Goal: Task Accomplishment & Management: Complete application form

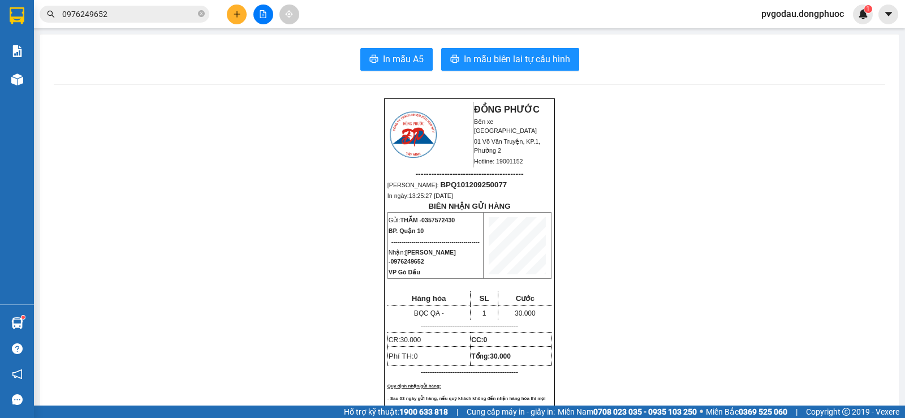
click at [240, 19] on button at bounding box center [237, 15] width 20 height 20
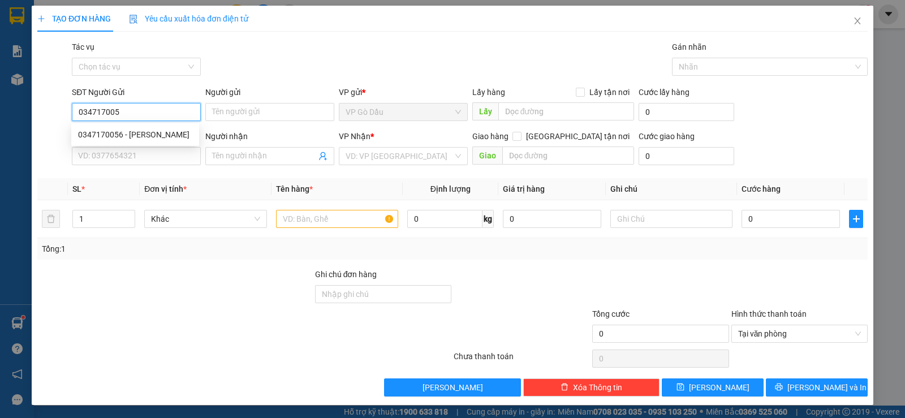
type input "0347170056"
click at [149, 137] on div "0347170056 - [PERSON_NAME]" at bounding box center [135, 134] width 114 height 12
type input "[PERSON_NAME]"
type input "0345856585"
type input "DIỆP"
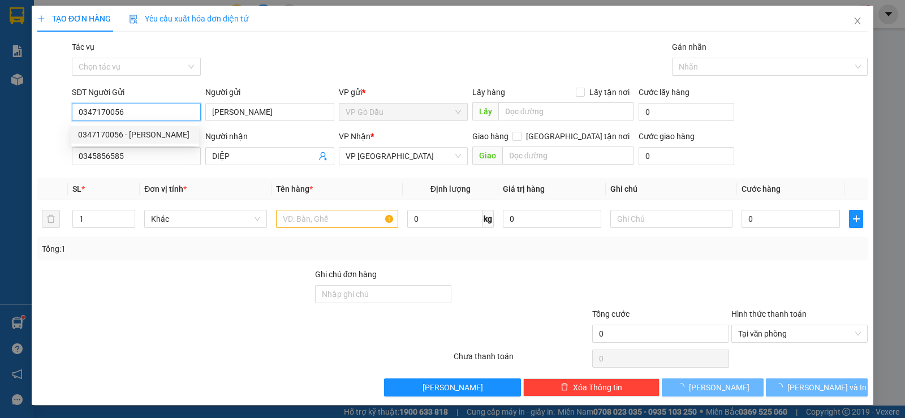
type input "25.000"
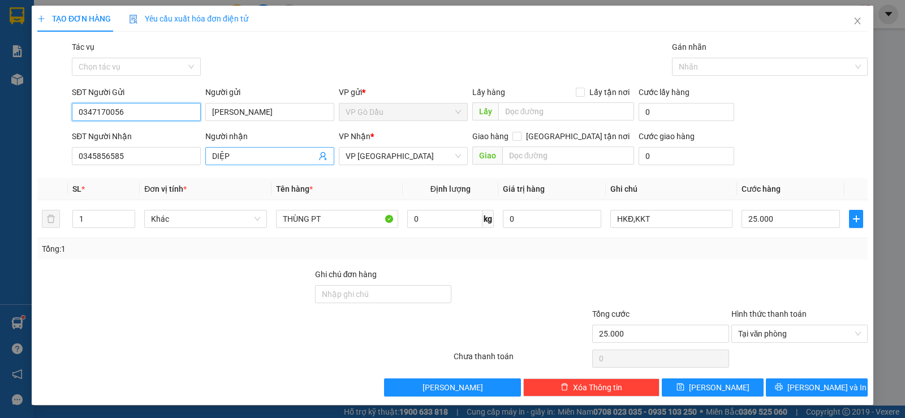
type input "0347170056"
click at [318, 161] on span at bounding box center [322, 156] width 9 height 12
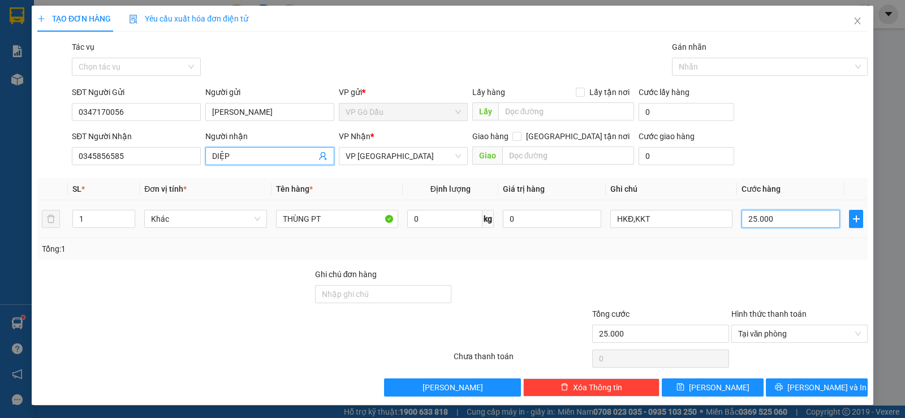
click at [787, 216] on input "25.000" at bounding box center [790, 219] width 98 height 18
type input "3"
type input "35"
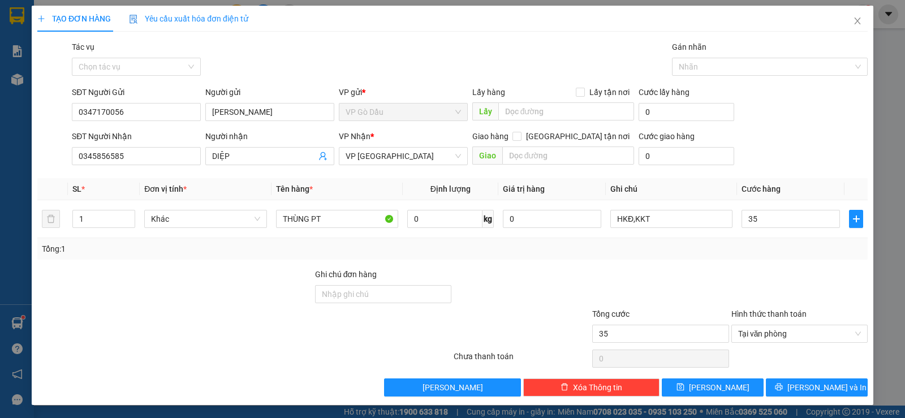
type input "35.000"
click at [758, 242] on div "Tổng: 1" at bounding box center [452, 248] width 830 height 21
click at [813, 388] on span "[PERSON_NAME] và In" at bounding box center [826, 387] width 79 height 12
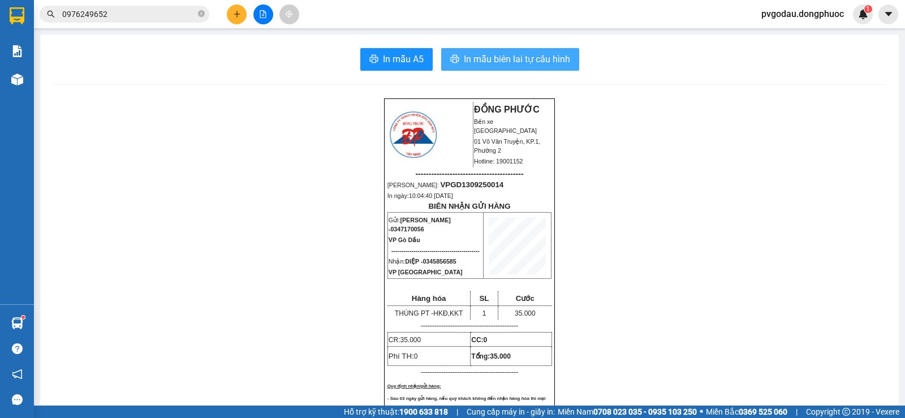
click at [494, 56] on span "In mẫu biên lai tự cấu hình" at bounding box center [517, 59] width 106 height 14
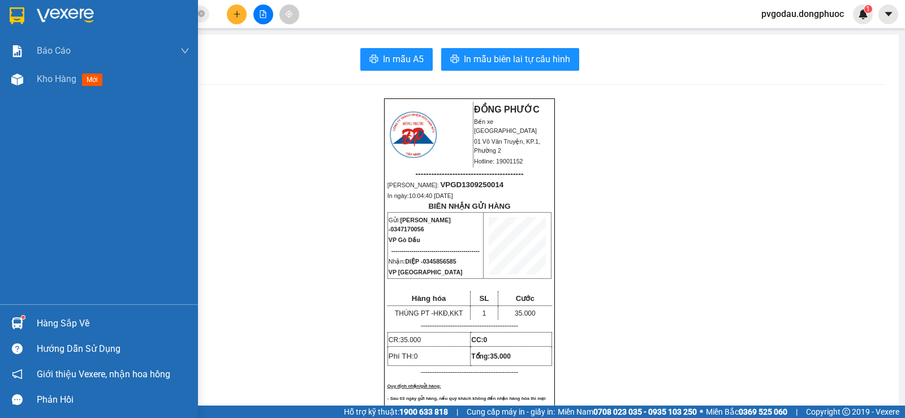
click at [53, 299] on div "Báo cáo Mẫu 1: Báo cáo dòng tiền theo nhân viên Mẫu 1: Báo cáo dòng tiền theo n…" at bounding box center [99, 170] width 198 height 267
click at [51, 315] on div "Hàng sắp về" at bounding box center [113, 323] width 153 height 17
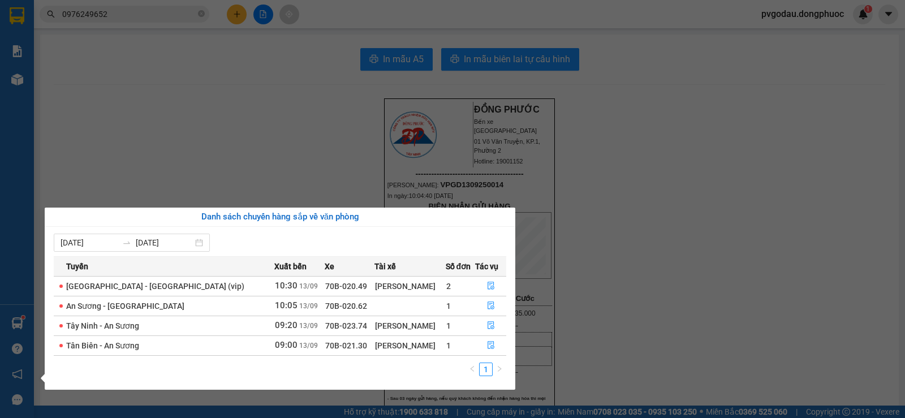
click at [40, 314] on div "Danh sách chuyến hàng sắp về văn phòng [DATE] [DATE] Tuyến Xuất bến Xe Tài xế S…" at bounding box center [275, 299] width 479 height 182
click at [33, 320] on div "Báo cáo Mẫu 1: Báo cáo dòng tiền theo nhân viên Mẫu 1: Báo cáo dòng tiền theo n…" at bounding box center [17, 209] width 34 height 418
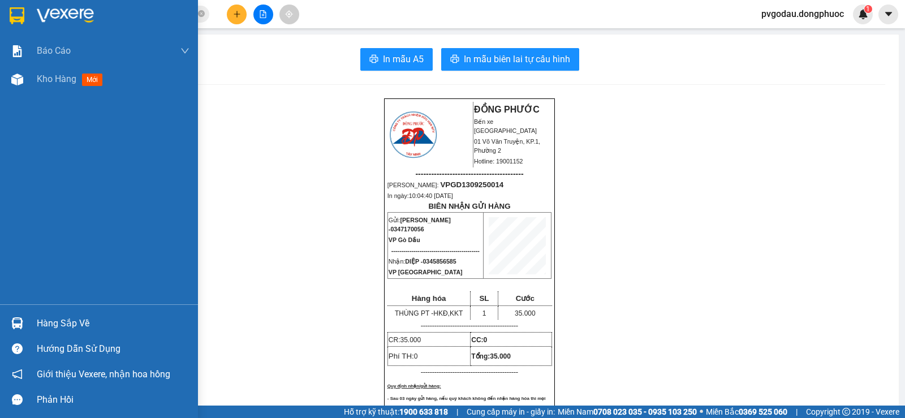
click at [28, 326] on div "Hàng sắp về" at bounding box center [99, 322] width 198 height 25
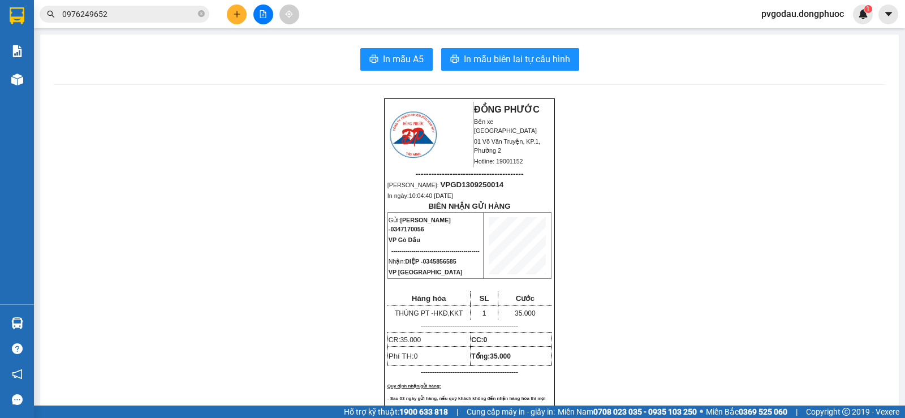
click at [157, 167] on section "Kết quả tìm kiếm ( 1 ) Bộ lọc Mã ĐH Trạng thái Món hàng Tổng cước Chưa cước Nhã…" at bounding box center [452, 209] width 905 height 418
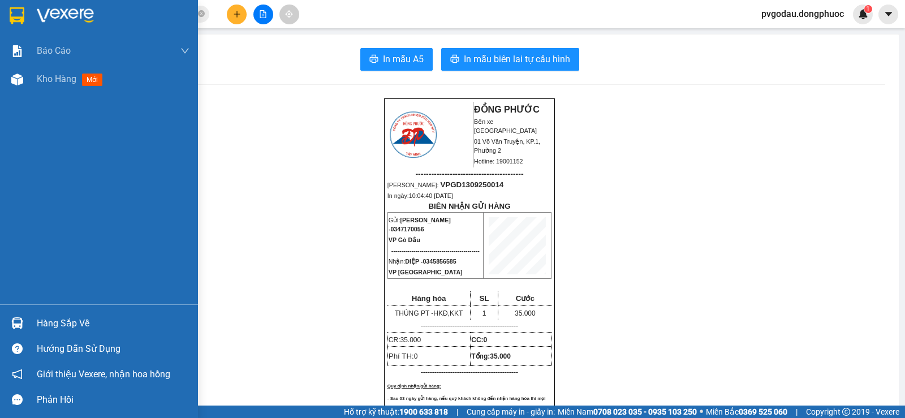
click at [29, 317] on div "Hàng sắp về" at bounding box center [99, 322] width 198 height 25
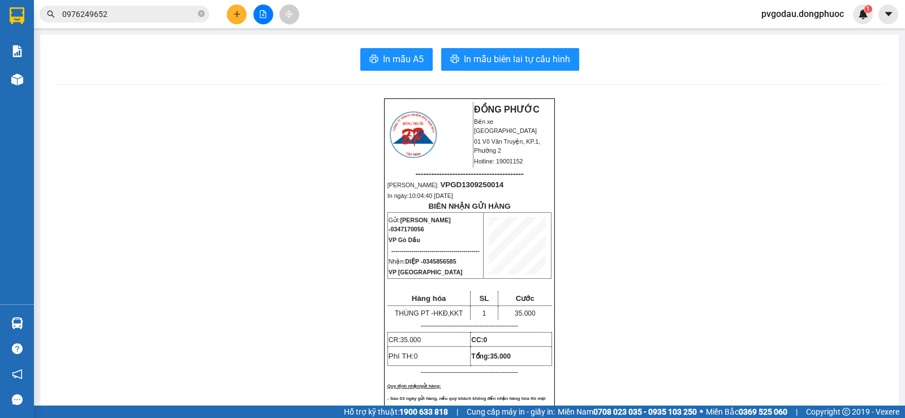
click at [245, 165] on section "Kết quả tìm kiếm ( 1 ) Bộ lọc Mã ĐH Trạng thái Món hàng Tổng cước Chưa cước Nhã…" at bounding box center [452, 209] width 905 height 418
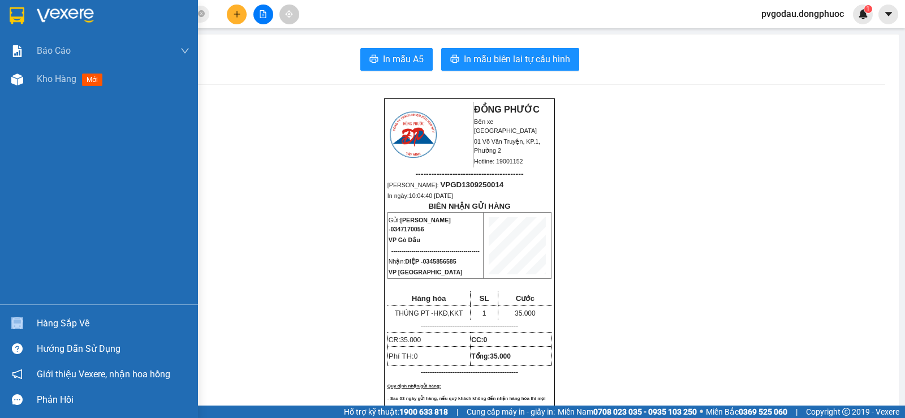
click at [37, 322] on div "Hàng sắp về" at bounding box center [99, 322] width 198 height 25
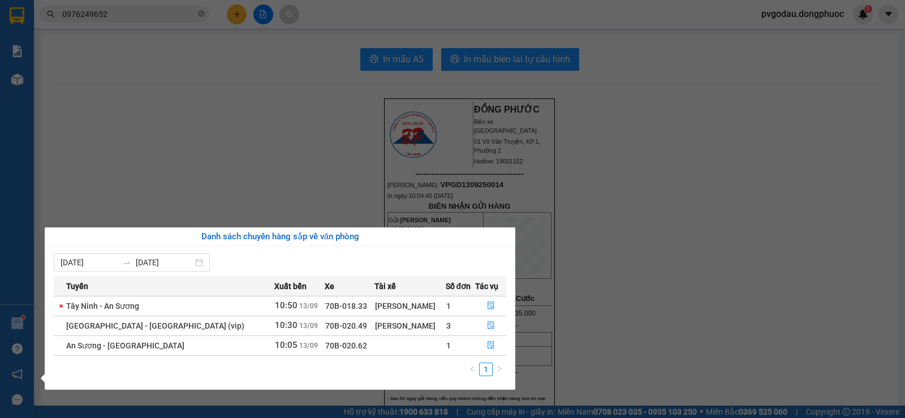
click at [215, 145] on section "Kết quả tìm kiếm ( 1 ) Bộ lọc Mã ĐH Trạng thái Món hàng Tổng cước Chưa cước Nhã…" at bounding box center [452, 209] width 905 height 418
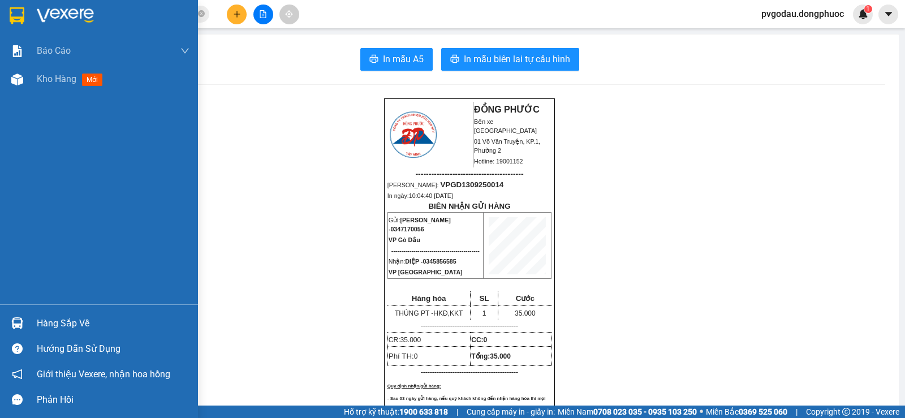
click at [25, 316] on div at bounding box center [17, 323] width 20 height 20
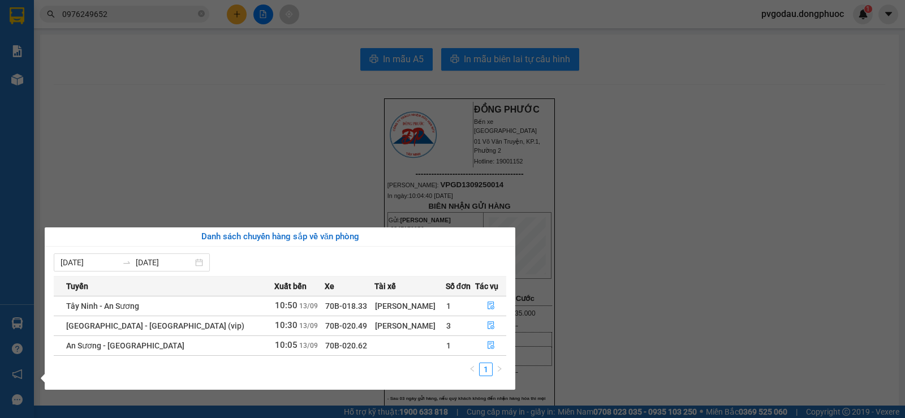
click at [218, 145] on section "Kết quả tìm kiếm ( 1 ) Bộ lọc Mã ĐH Trạng thái Món hàng Tổng cước Chưa cước Nhã…" at bounding box center [452, 209] width 905 height 418
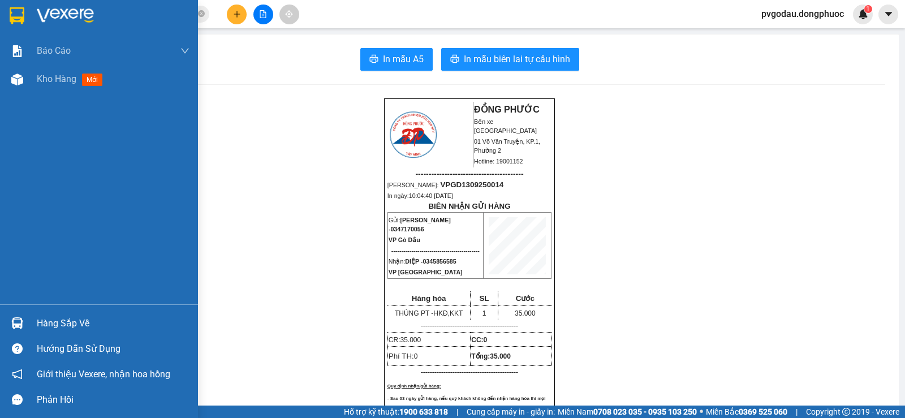
click at [30, 324] on div "Hàng sắp về" at bounding box center [99, 322] width 198 height 25
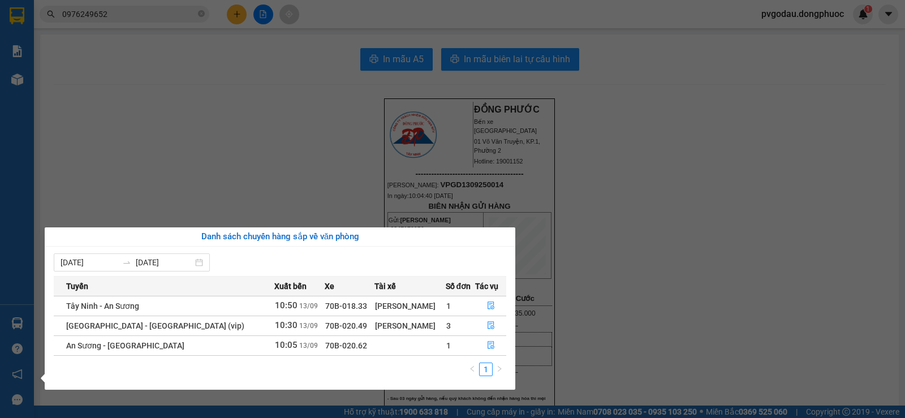
click at [178, 198] on section "Kết quả tìm kiếm ( 1 ) Bộ lọc Mã ĐH Trạng thái Món hàng Tổng cước Chưa cước Nhã…" at bounding box center [452, 209] width 905 height 418
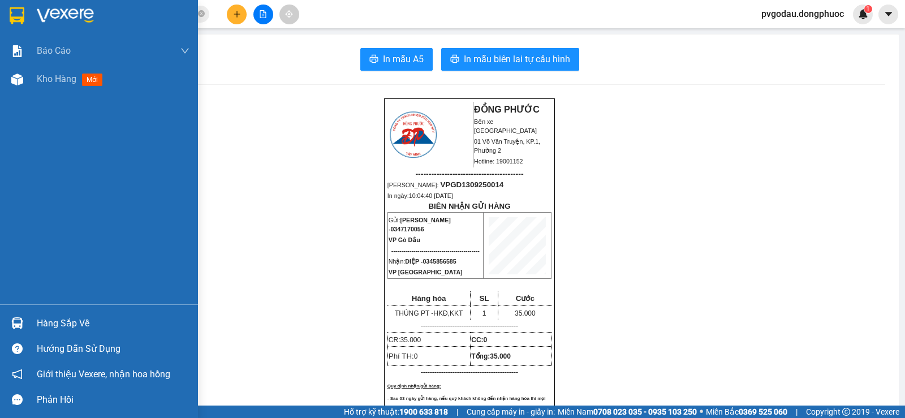
click at [59, 326] on div "Hàng sắp về" at bounding box center [113, 323] width 153 height 17
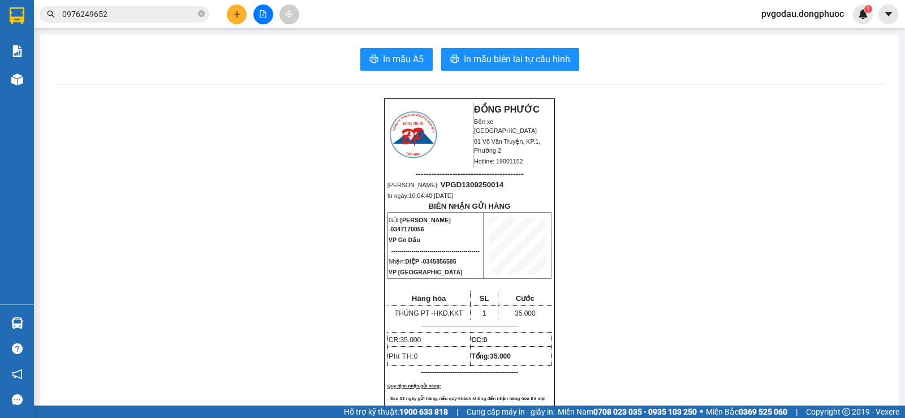
click at [181, 136] on section "Kết quả tìm kiếm ( 1 ) Bộ lọc Mã ĐH Trạng thái Món hàng Tổng cước Chưa cước Nhã…" at bounding box center [452, 209] width 905 height 418
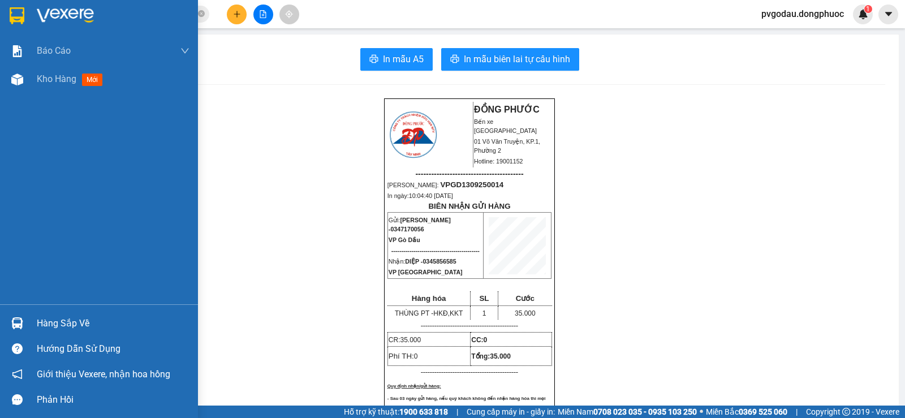
click at [24, 324] on div at bounding box center [17, 323] width 20 height 20
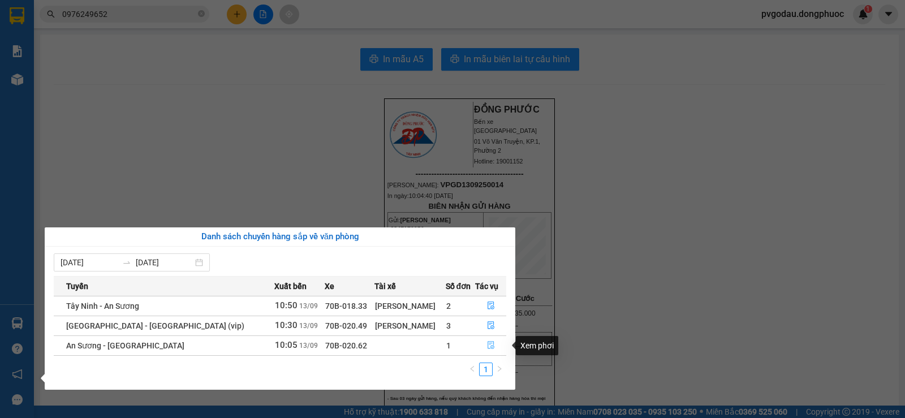
click at [487, 347] on icon "file-done" at bounding box center [491, 345] width 8 height 8
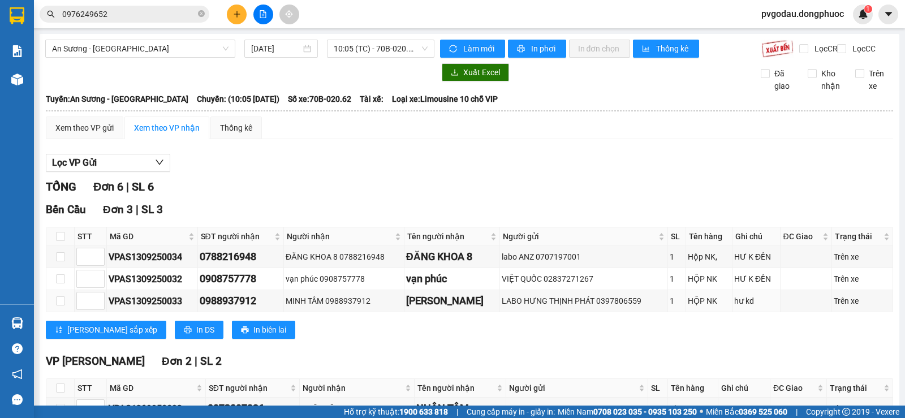
scroll to position [211, 0]
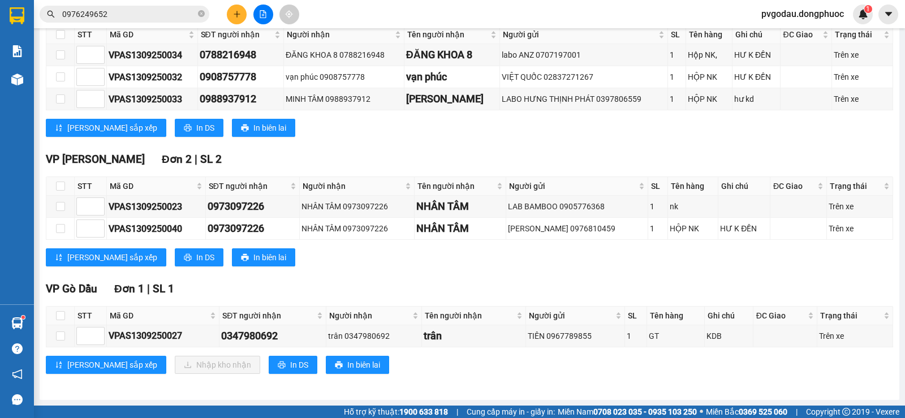
click at [233, 13] on icon "plus" at bounding box center [237, 14] width 8 height 8
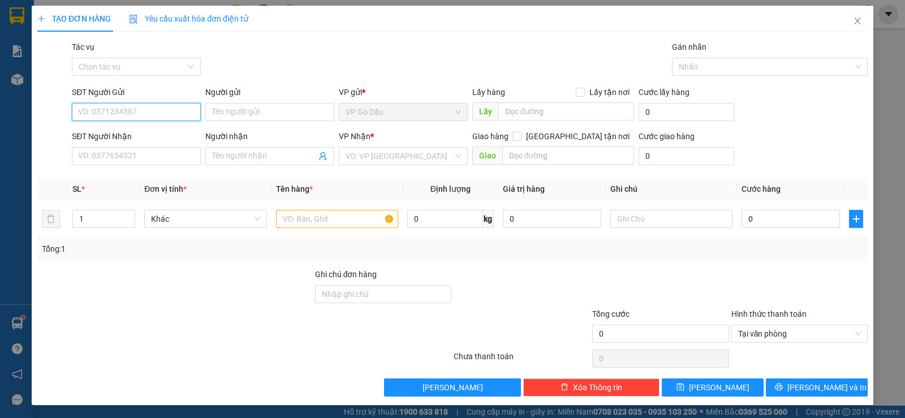
type input "3"
type input "0937073367"
click at [120, 132] on div "0937073367 - [GEOGRAPHIC_DATA]" at bounding box center [141, 134] width 127 height 12
type input "NGA"
type input "0942024664"
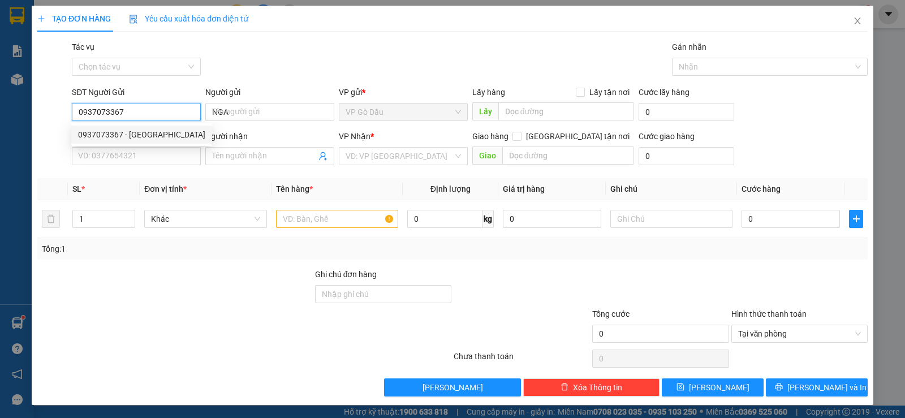
type input "[PERSON_NAME]"
type input "70.000"
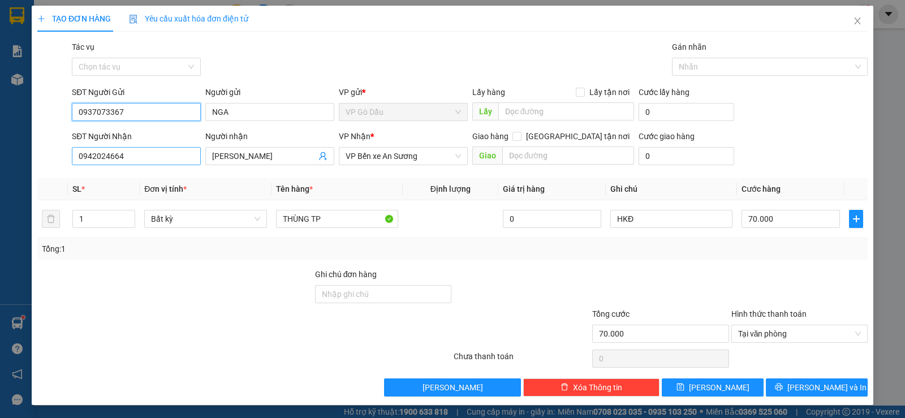
type input "0937073367"
click at [141, 150] on input "0942024664" at bounding box center [136, 156] width 129 height 18
click at [141, 151] on input "0942024664" at bounding box center [136, 156] width 129 height 18
type input "0763414259"
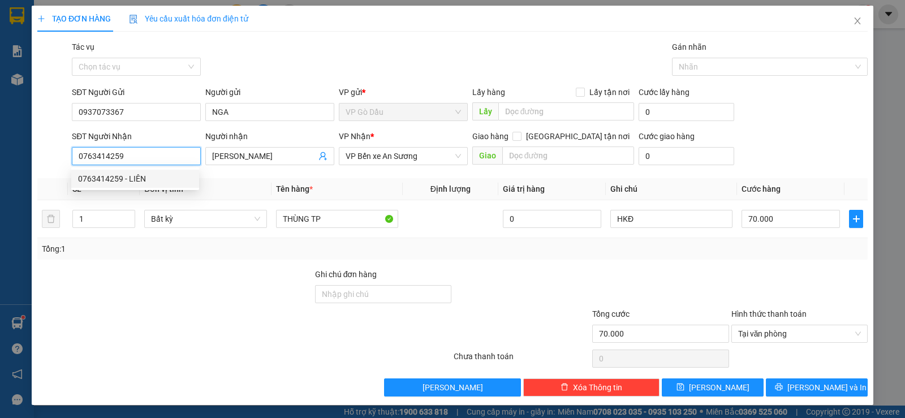
click at [131, 176] on div "0763414259 - LIÊN" at bounding box center [135, 178] width 114 height 12
type input "LIÊN"
type input "30.000"
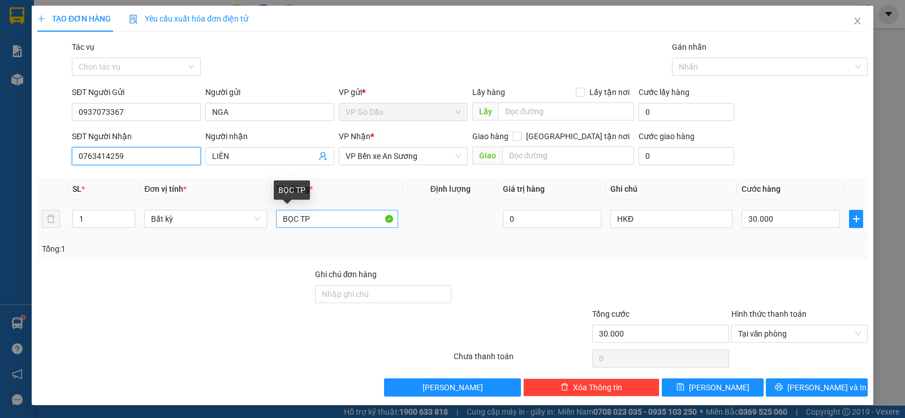
type input "0763414259"
click at [295, 219] on input "BỌC TP" at bounding box center [337, 219] width 122 height 18
type input "BAO TP"
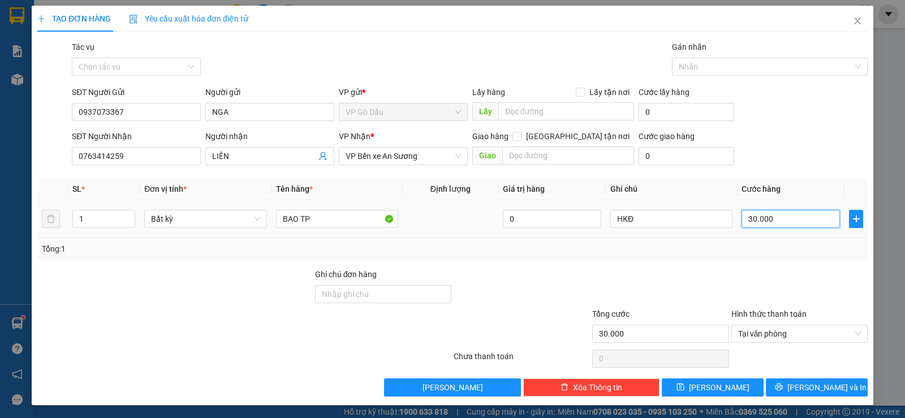
click at [793, 212] on input "30.000" at bounding box center [790, 219] width 98 height 18
type input "2"
type input "25"
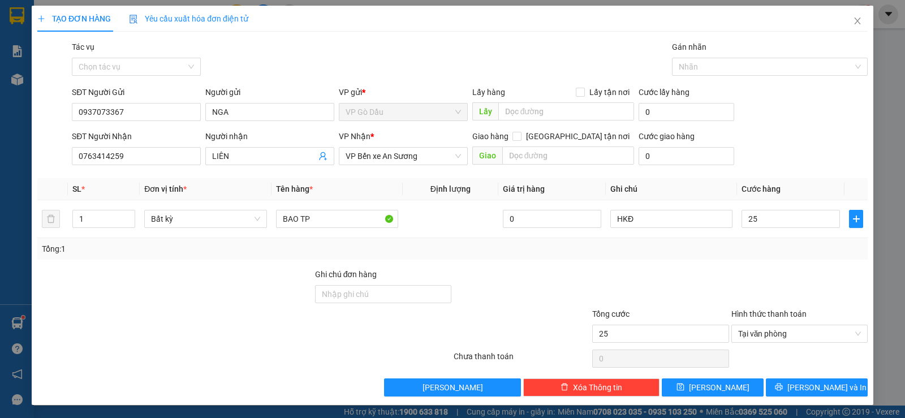
click at [721, 276] on div at bounding box center [660, 288] width 139 height 40
type input "25.000"
click at [801, 391] on span "[PERSON_NAME] và In" at bounding box center [826, 387] width 79 height 12
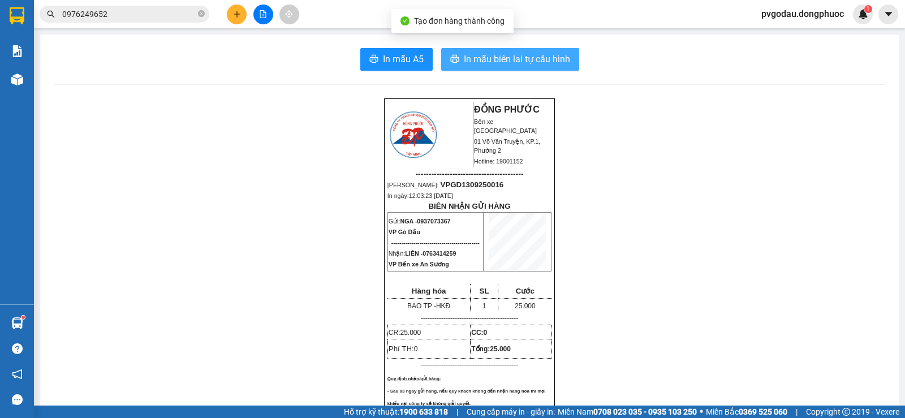
click at [479, 59] on span "In mẫu biên lai tự cấu hình" at bounding box center [517, 59] width 106 height 14
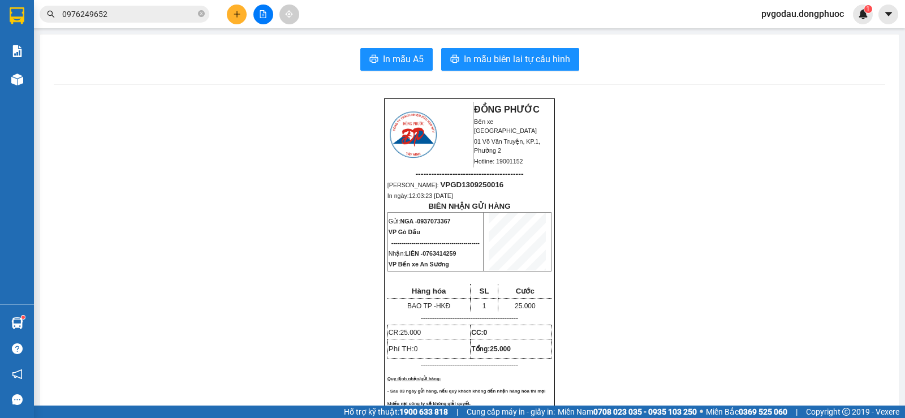
click at [239, 16] on icon "plus" at bounding box center [237, 14] width 8 height 8
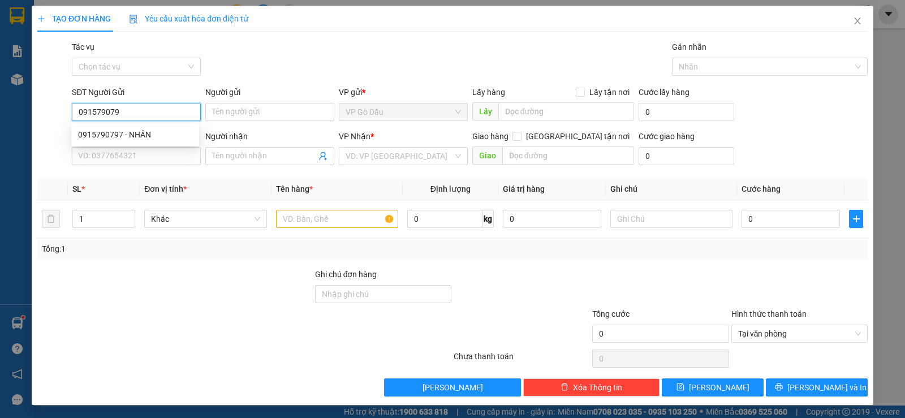
type input "0915790797"
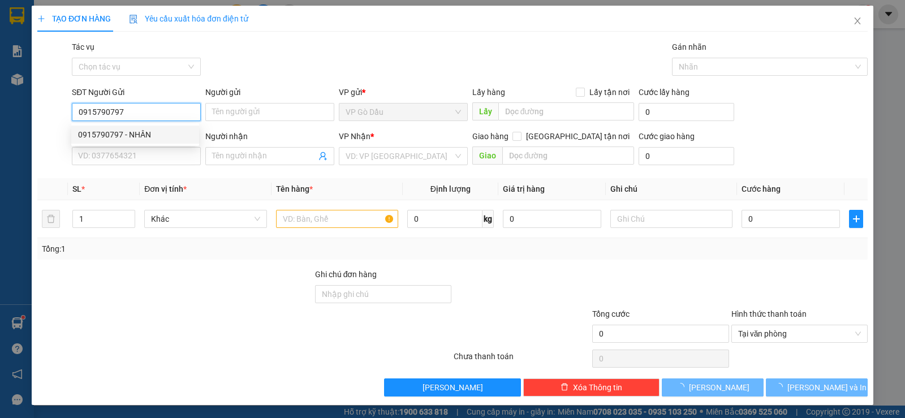
click at [152, 136] on div "0915790797 - NHÂN" at bounding box center [135, 134] width 114 height 12
type input "NHÂN"
type input "0924790790"
type input "[PERSON_NAME]"
type input "30.000"
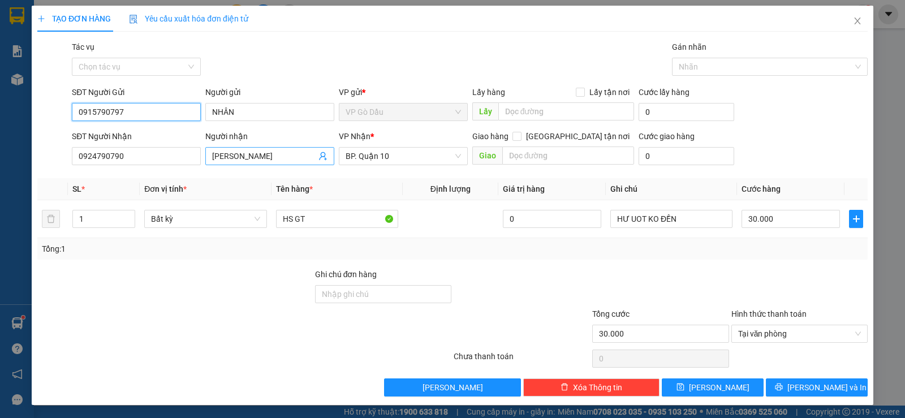
type input "0915790797"
click at [318, 159] on icon "user-add" at bounding box center [322, 156] width 9 height 9
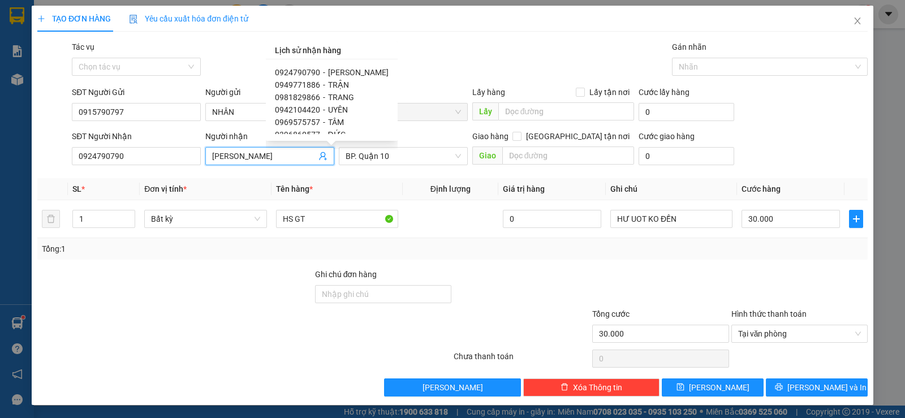
scroll to position [106, 0]
click at [309, 102] on span "0938325292" at bounding box center [297, 102] width 45 height 9
type input "0938325292"
type input "THIỆN"
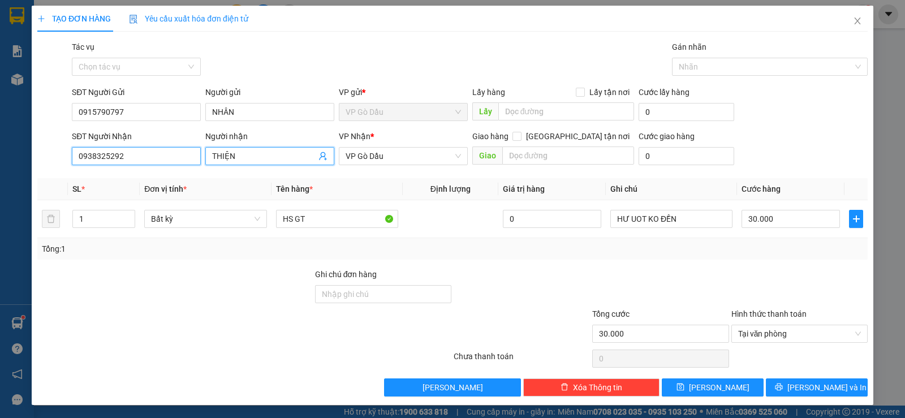
click at [149, 152] on input "0938325292" at bounding box center [136, 156] width 129 height 18
type input "0924790790"
click at [260, 155] on input "THIỆN" at bounding box center [264, 156] width 104 height 12
click at [413, 146] on div "VP Nhận *" at bounding box center [403, 138] width 129 height 17
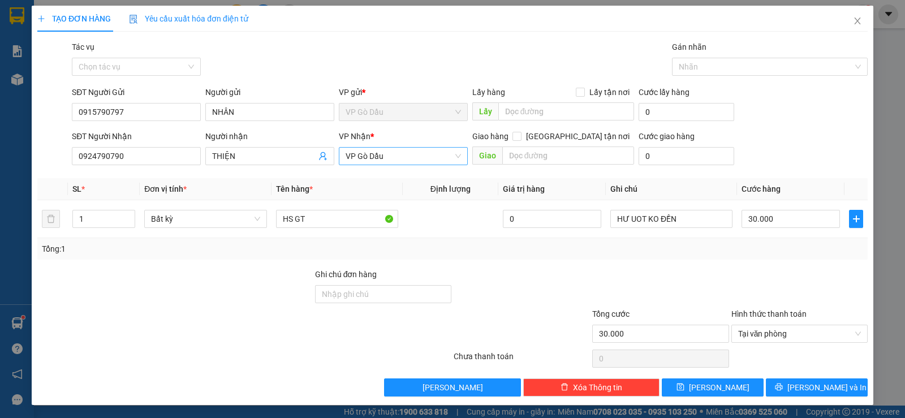
click at [410, 153] on span "VP Gò Dầu" at bounding box center [402, 156] width 115 height 17
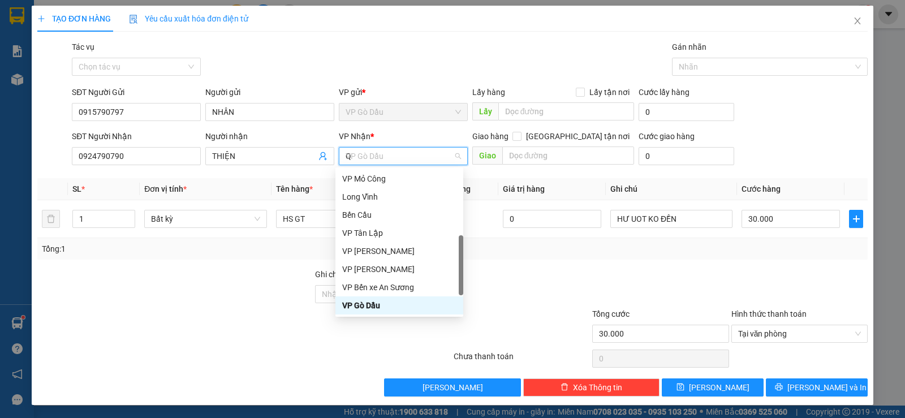
scroll to position [0, 0]
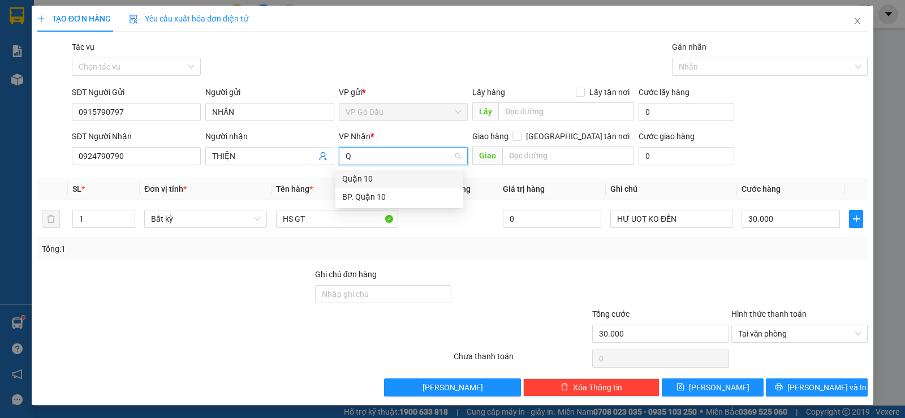
type input "QU"
click at [396, 194] on div "BP. Quận 10" at bounding box center [399, 197] width 114 height 12
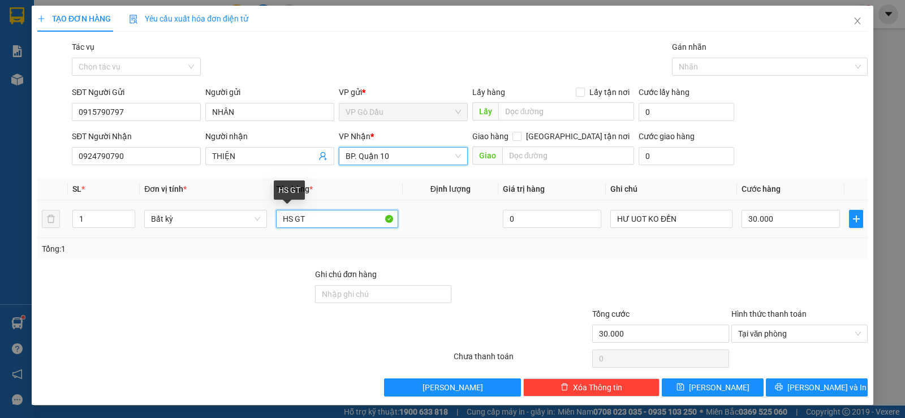
click at [334, 221] on input "HS GT" at bounding box center [337, 219] width 122 height 18
type input "H"
type input "GÓI LK"
click at [784, 219] on input "30.000" at bounding box center [790, 219] width 98 height 18
type input "3"
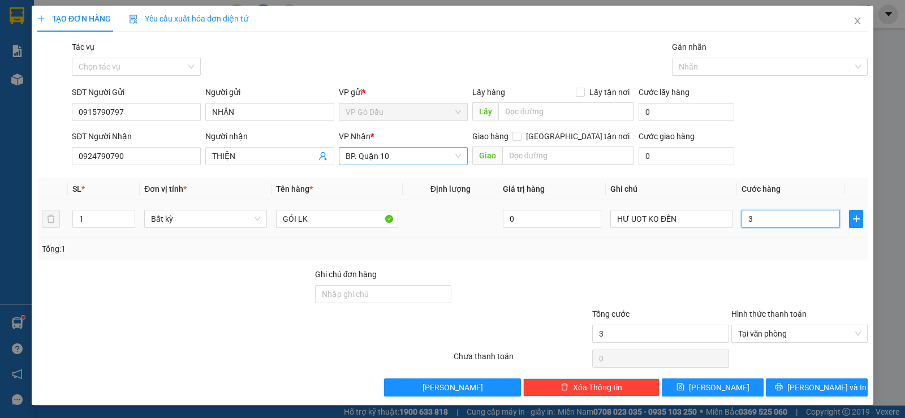
type input "30"
click at [734, 255] on div "Tổng: 1" at bounding box center [452, 248] width 830 height 21
type input "30.000"
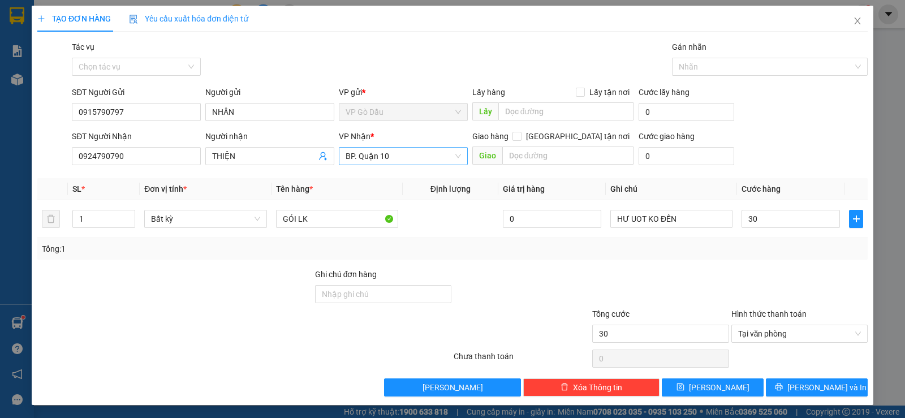
type input "30.000"
click at [817, 389] on span "[PERSON_NAME] và In" at bounding box center [826, 387] width 79 height 12
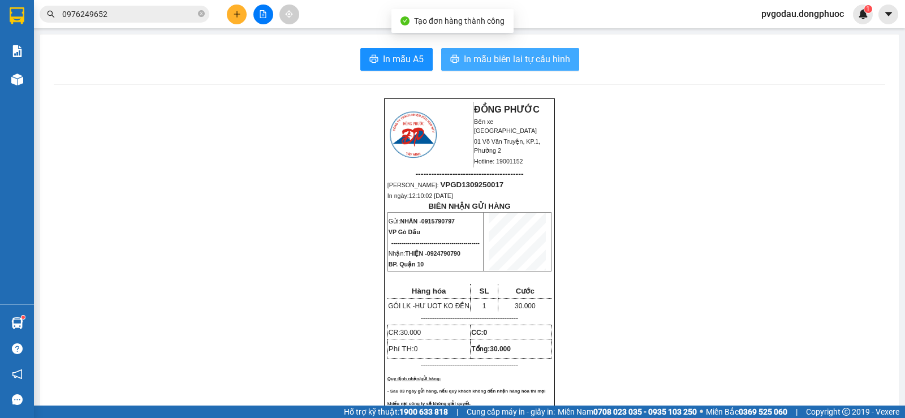
click at [490, 59] on span "In mẫu biên lai tự cấu hình" at bounding box center [517, 59] width 106 height 14
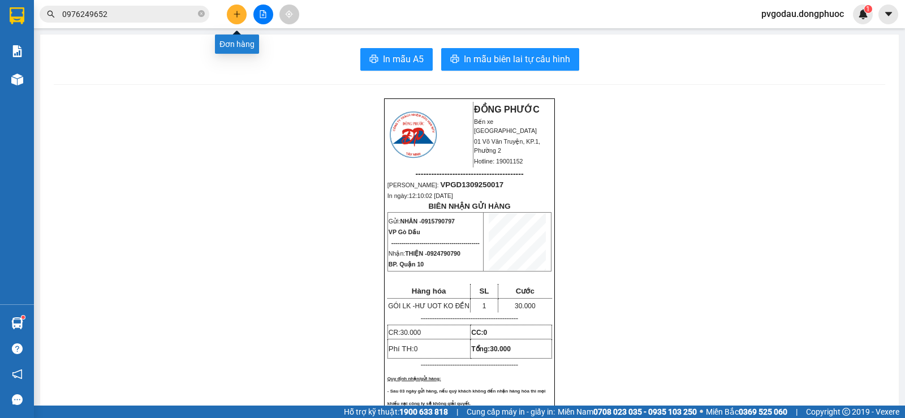
click at [241, 18] on button at bounding box center [237, 15] width 20 height 20
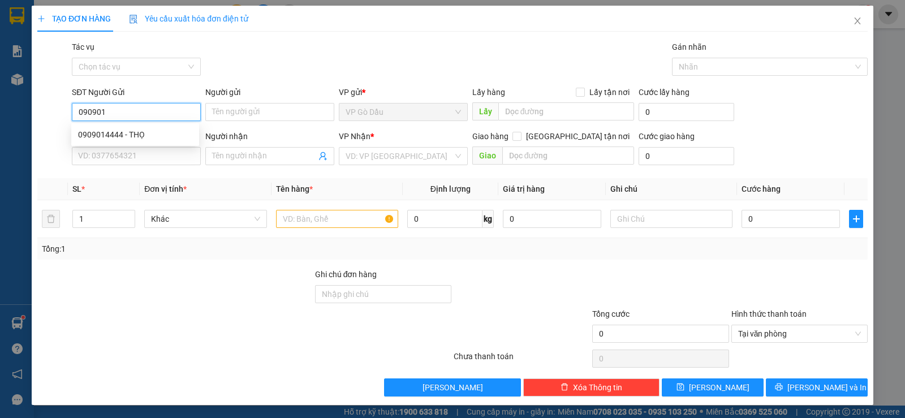
click at [126, 140] on div "0909014444 - THỌ" at bounding box center [135, 134] width 114 height 12
type input "0909014444"
type input "THỌ"
type input "0985607080"
type input "LUÂN"
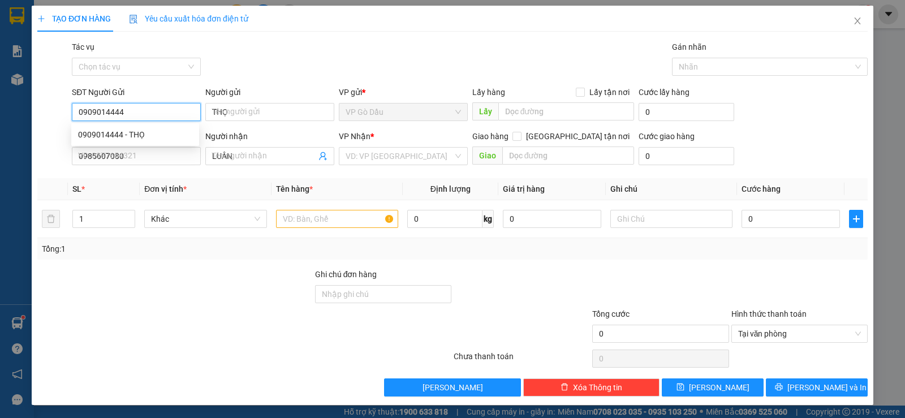
type input "20.000"
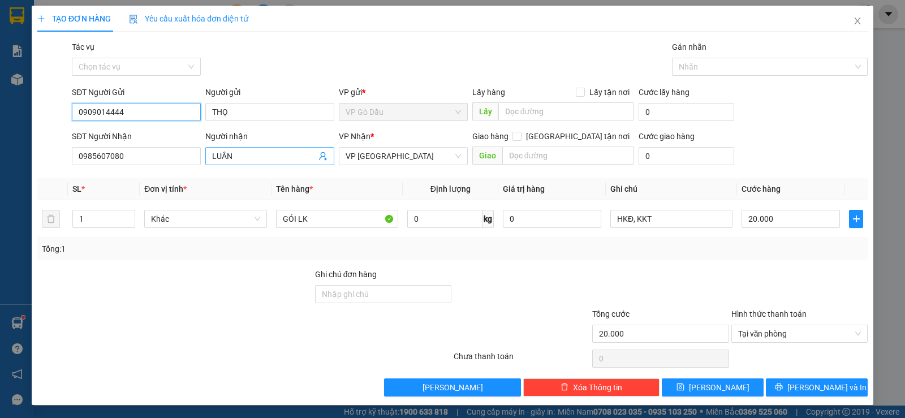
type input "0909014444"
click at [318, 157] on icon "user-add" at bounding box center [322, 156] width 9 height 9
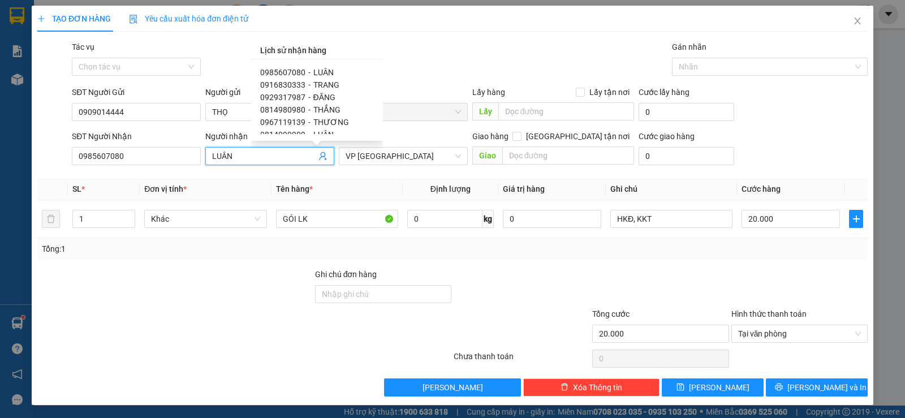
click at [294, 87] on span "0916830333" at bounding box center [282, 84] width 45 height 9
type input "0916830333"
type input "TRANG"
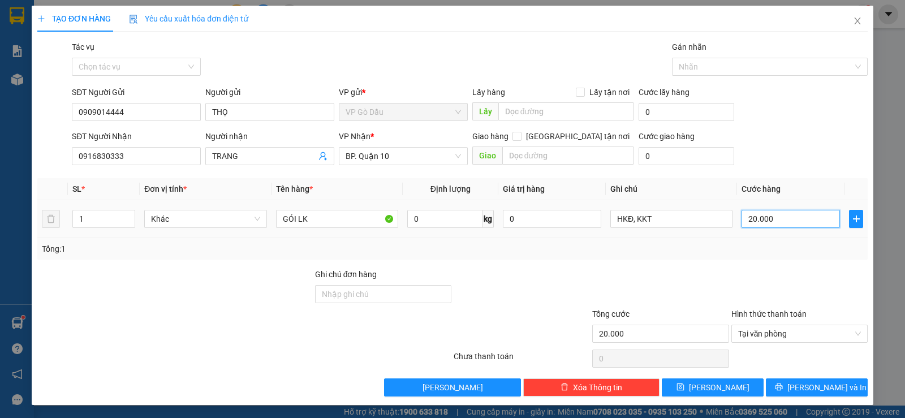
click at [782, 216] on input "20.000" at bounding box center [790, 219] width 98 height 18
type input "3"
type input "30"
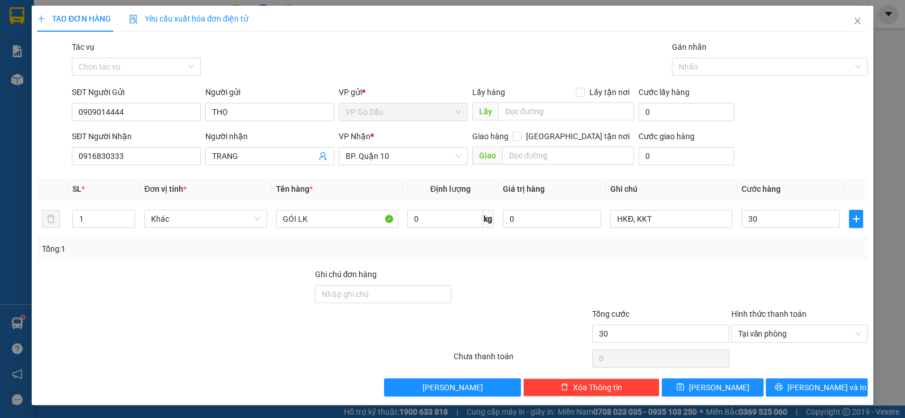
click at [716, 264] on div "Transit Pickup Surcharge Ids Transit Deliver Surcharge Ids Transit Deliver Surc…" at bounding box center [452, 219] width 830 height 356
type input "30.000"
click at [786, 386] on button "[PERSON_NAME] và In" at bounding box center [817, 387] width 102 height 18
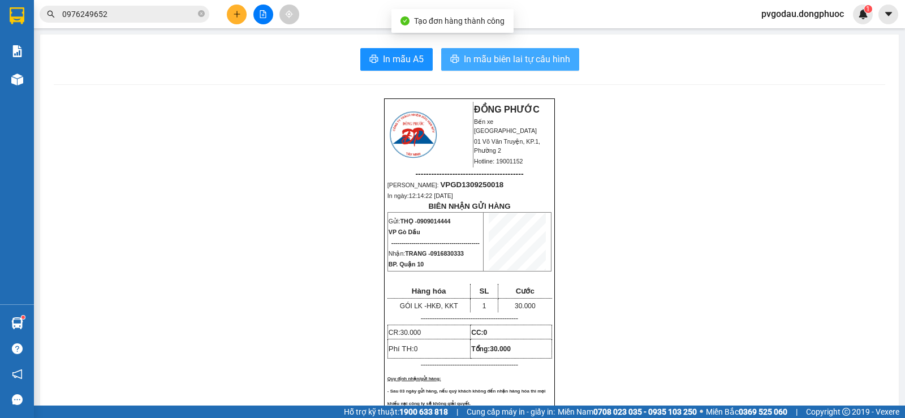
click at [494, 53] on span "In mẫu biên lai tự cấu hình" at bounding box center [517, 59] width 106 height 14
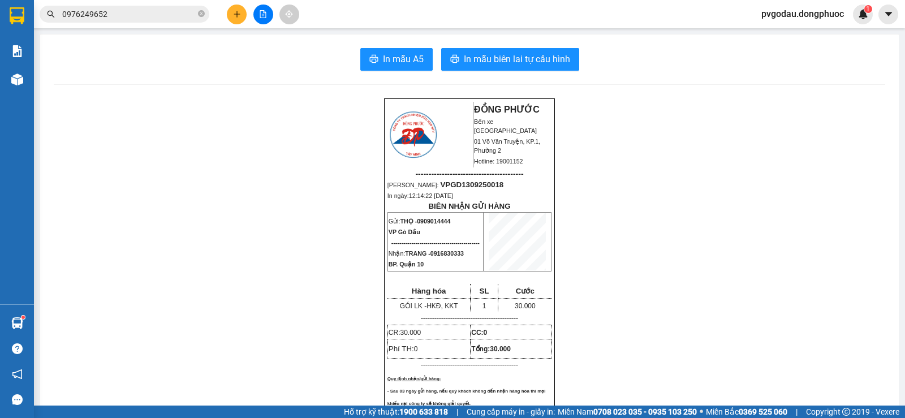
click at [132, 11] on input "0976249652" at bounding box center [128, 14] width 133 height 12
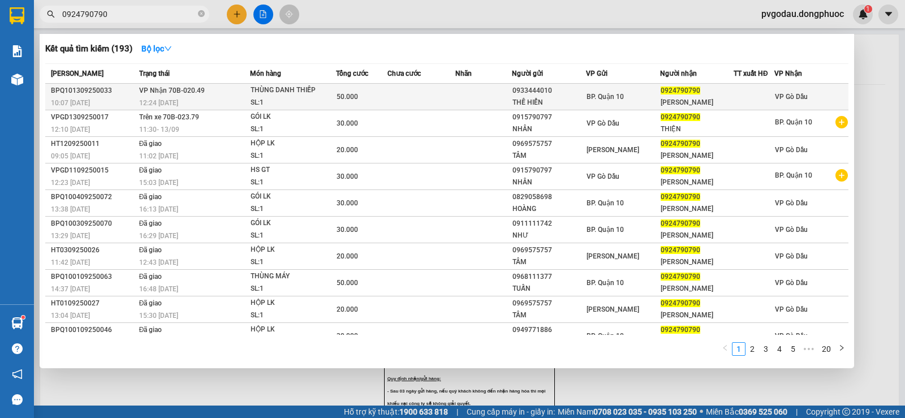
type input "0924790790"
click at [186, 94] on span "VP Nhận 70B-020.49" at bounding box center [172, 91] width 66 height 8
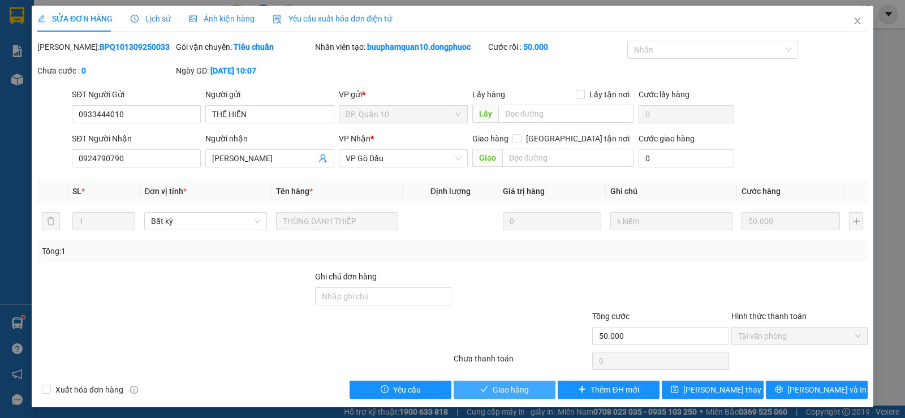
click at [495, 391] on span "Giao hàng" at bounding box center [510, 389] width 36 height 12
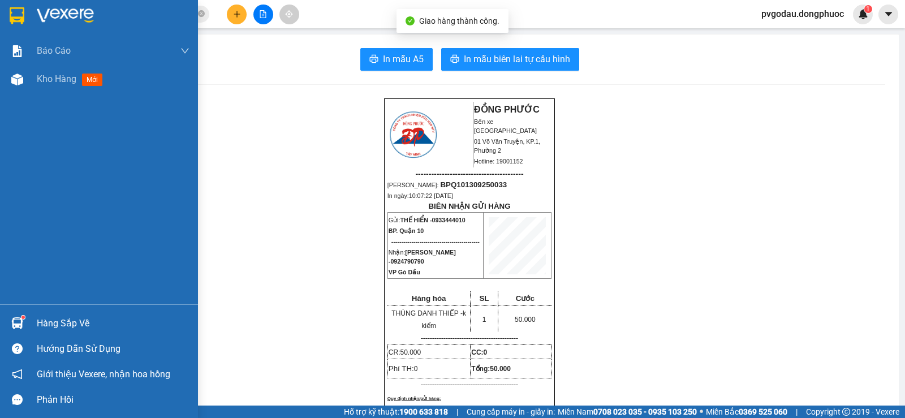
click at [28, 323] on div "Hàng sắp về" at bounding box center [99, 322] width 198 height 25
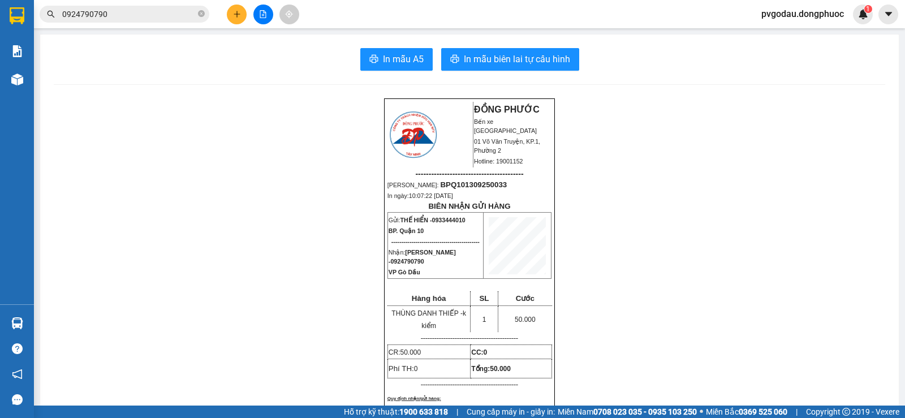
click at [178, 206] on section "Kết quả tìm kiếm ( 193 ) Bộ lọc Mã ĐH Trạng thái Món hàng Tổng cước Chưa cước N…" at bounding box center [452, 209] width 905 height 418
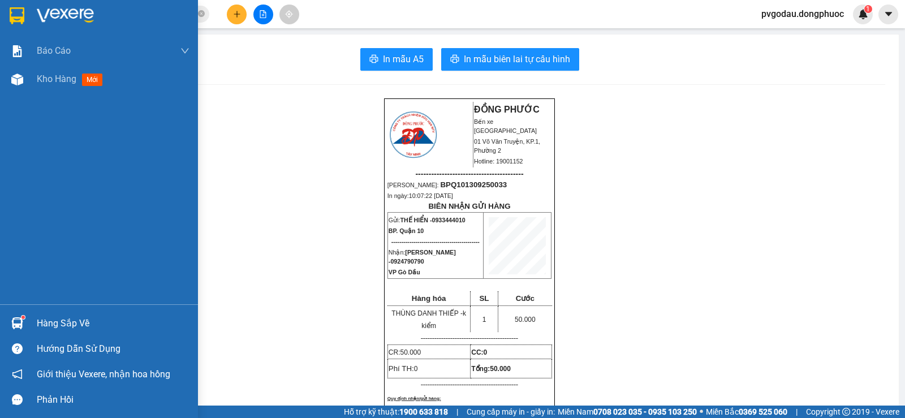
click at [24, 317] on sup at bounding box center [22, 317] width 3 height 3
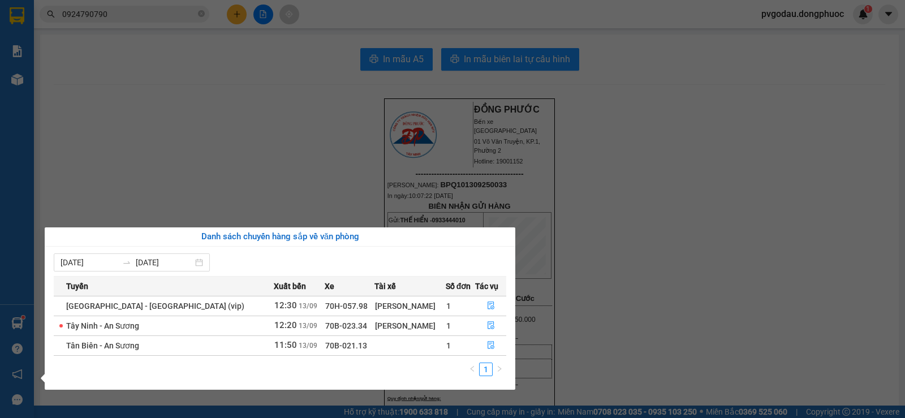
click at [25, 333] on div "Báo cáo Mẫu 1: Báo cáo dòng tiền theo nhân viên Mẫu 1: Báo cáo dòng tiền theo n…" at bounding box center [17, 209] width 34 height 418
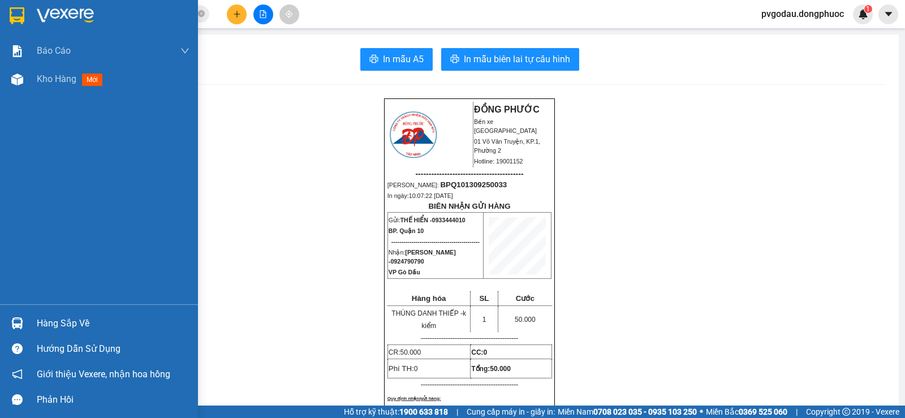
click at [26, 330] on div at bounding box center [17, 323] width 20 height 20
